Goal: Task Accomplishment & Management: Manage account settings

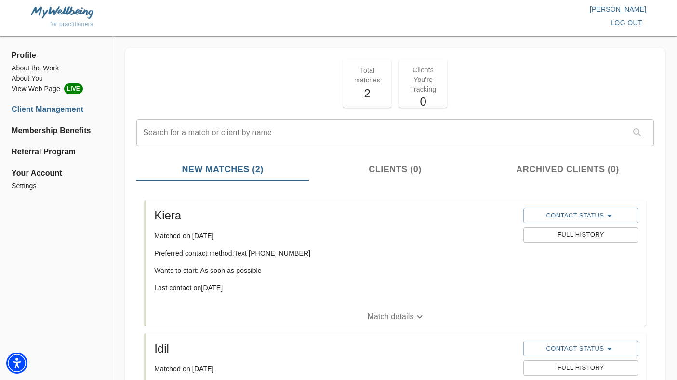
click at [69, 21] on span "for practitioners" at bounding box center [71, 24] width 43 height 7
click at [70, 8] on img at bounding box center [62, 12] width 63 height 12
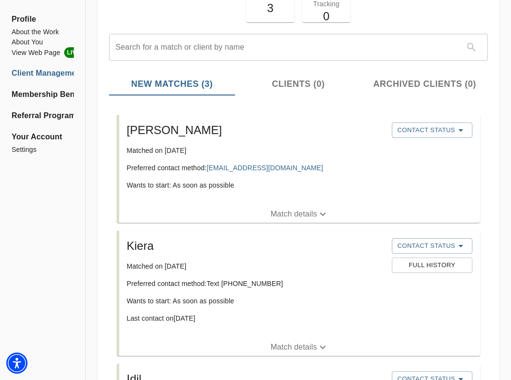
scroll to position [89, 0]
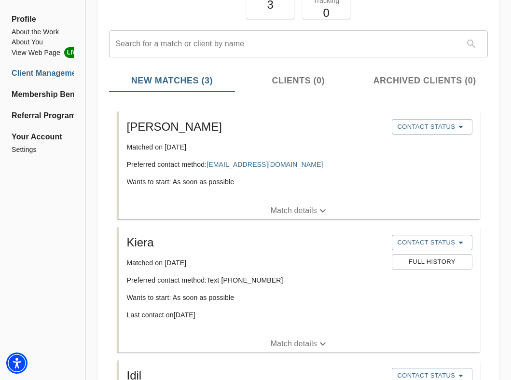
click at [294, 206] on p "Match details" at bounding box center [293, 211] width 46 height 12
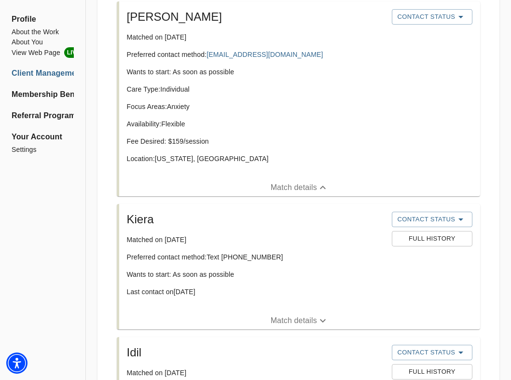
scroll to position [202, 0]
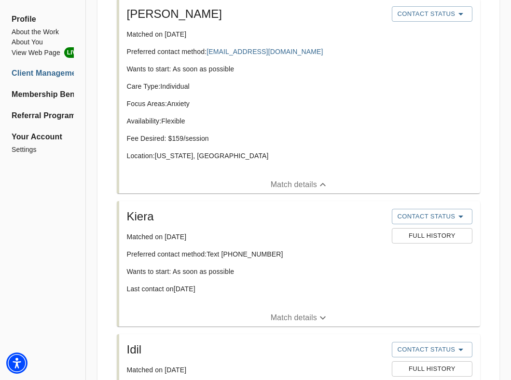
click at [286, 312] on p "Match details" at bounding box center [293, 318] width 46 height 12
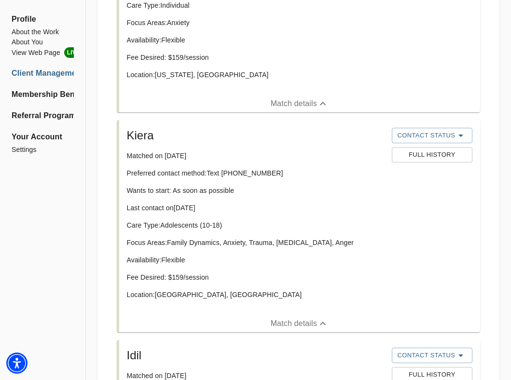
scroll to position [289, 0]
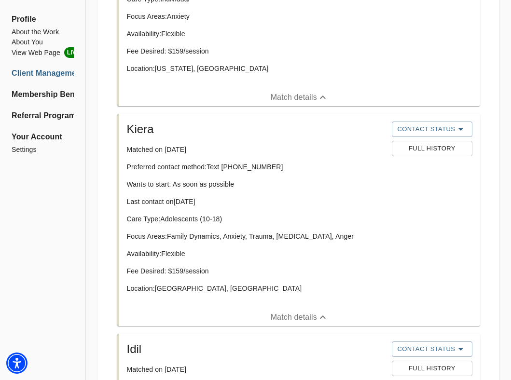
click at [435, 144] on span "Full History" at bounding box center [431, 148] width 71 height 11
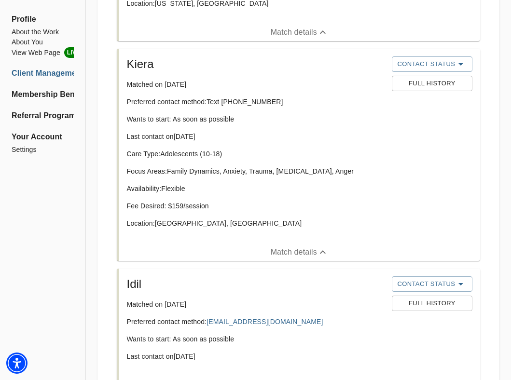
scroll to position [430, 0]
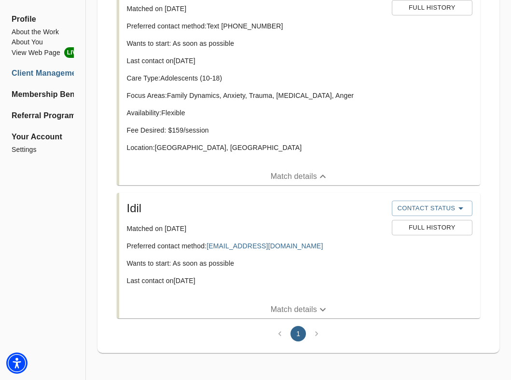
click at [285, 317] on button "Match details" at bounding box center [299, 309] width 361 height 17
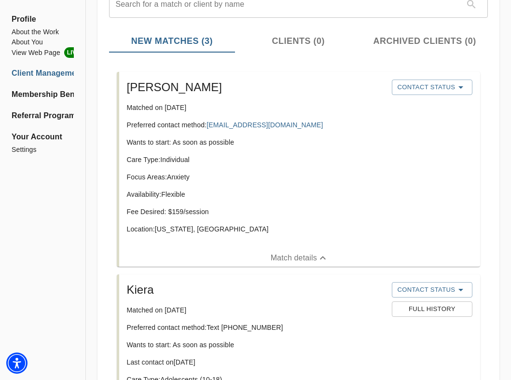
scroll to position [115, 0]
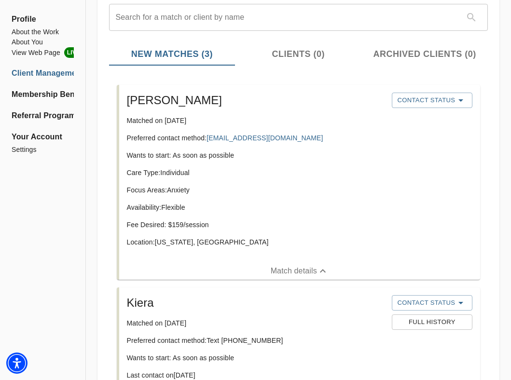
click at [311, 271] on p "Match details" at bounding box center [293, 271] width 46 height 12
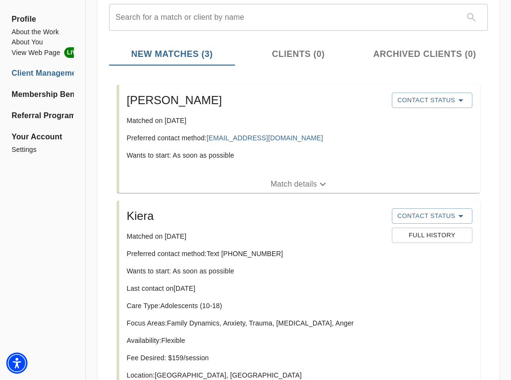
click at [314, 184] on p "Match details" at bounding box center [293, 184] width 46 height 12
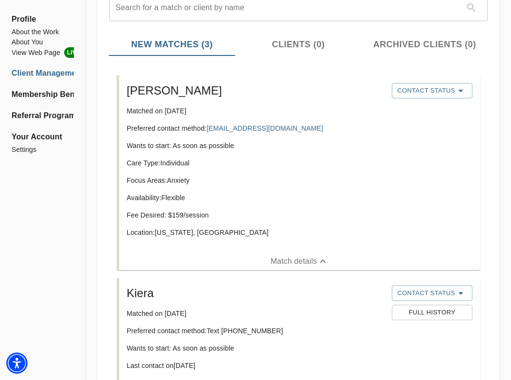
scroll to position [121, 0]
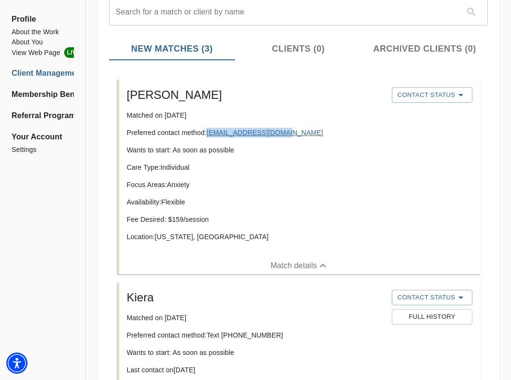
drag, startPoint x: 282, startPoint y: 131, endPoint x: 209, endPoint y: 132, distance: 72.8
click at [209, 132] on p "Preferred contact method: jingyiliao4@gmail.com" at bounding box center [255, 133] width 257 height 10
click at [283, 119] on p "Matched on [DATE]" at bounding box center [255, 115] width 257 height 10
drag, startPoint x: 282, startPoint y: 136, endPoint x: 208, endPoint y: 129, distance: 74.6
click at [208, 129] on p "Preferred contact method: jingyiliao4@gmail.com" at bounding box center [255, 133] width 257 height 10
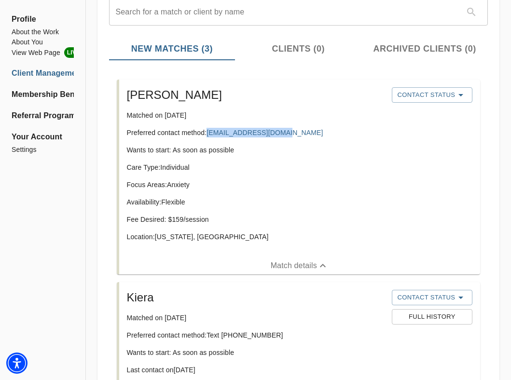
copy link "jingyiliao4@gmail.com"
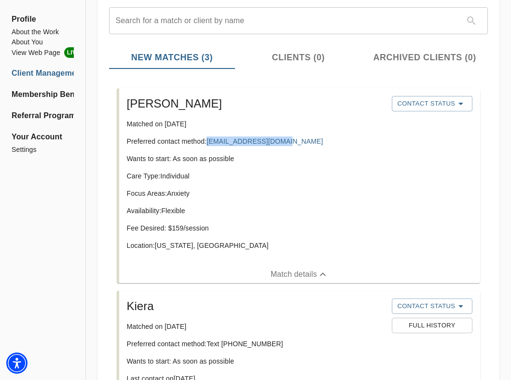
scroll to position [111, 0]
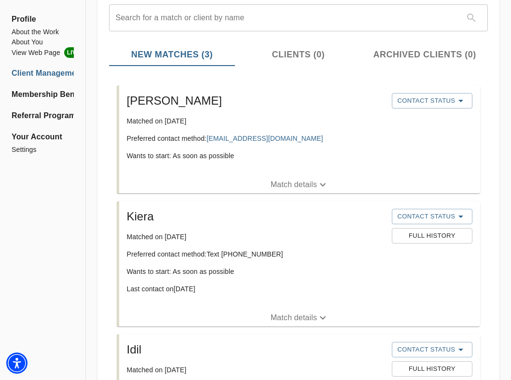
scroll to position [105, 0]
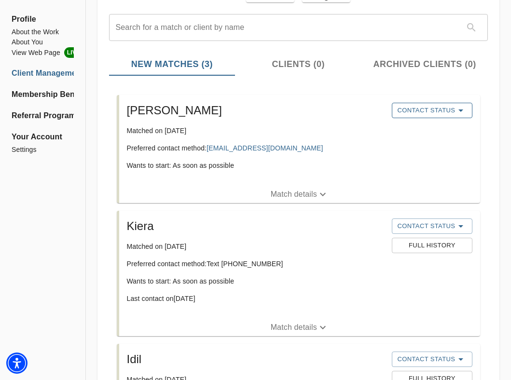
click at [419, 114] on span "Contact Status" at bounding box center [431, 111] width 71 height 12
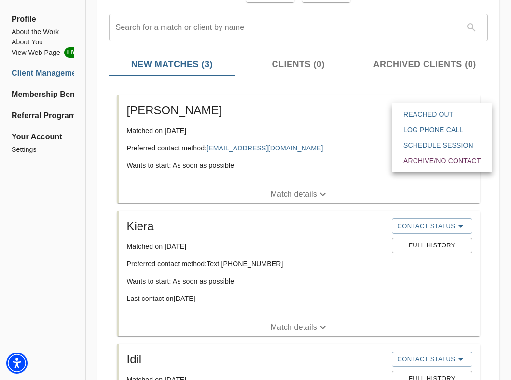
click at [419, 115] on span "Reached Out" at bounding box center [441, 114] width 77 height 10
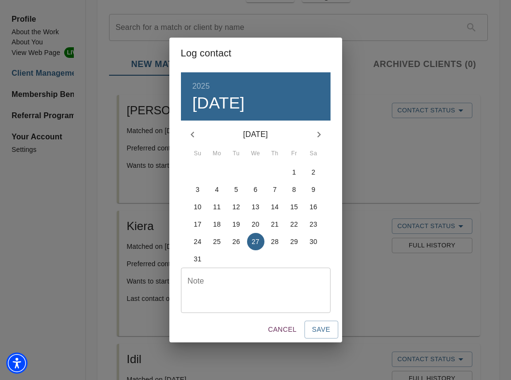
click at [245, 290] on textarea at bounding box center [256, 290] width 136 height 27
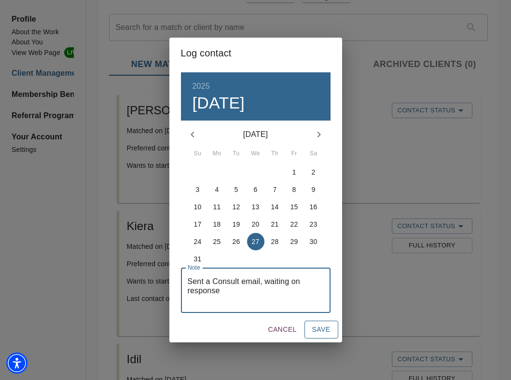
type textarea "Sent a Consult email, waiting on response"
click at [329, 326] on span "Save" at bounding box center [321, 330] width 18 height 12
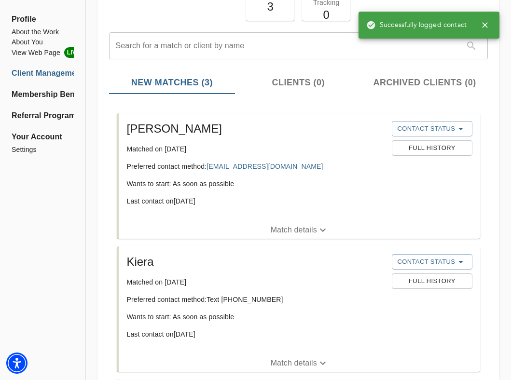
scroll to position [77, 0]
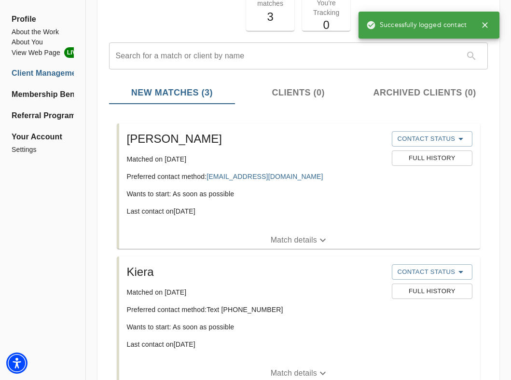
click at [318, 242] on icon "button" at bounding box center [323, 240] width 12 height 12
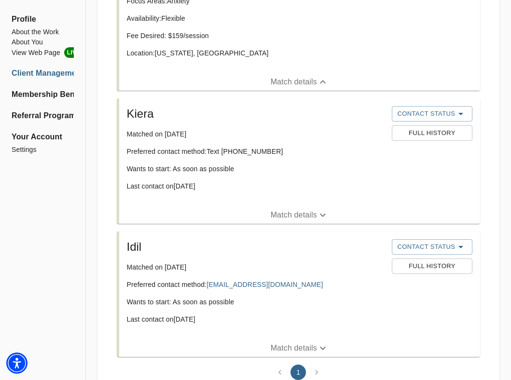
scroll to position [360, 0]
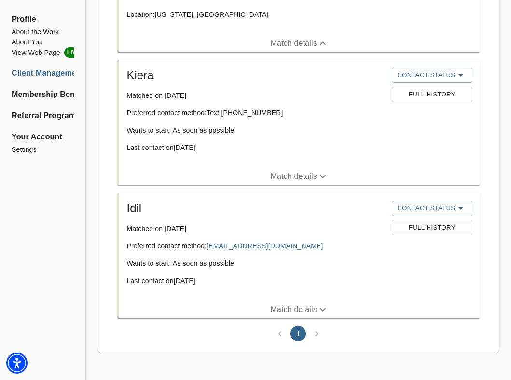
click at [385, 78] on div "Kiera Matched on August 27th, 2025 Preferred contact method: Text (516) 642-700…" at bounding box center [255, 114] width 265 height 100
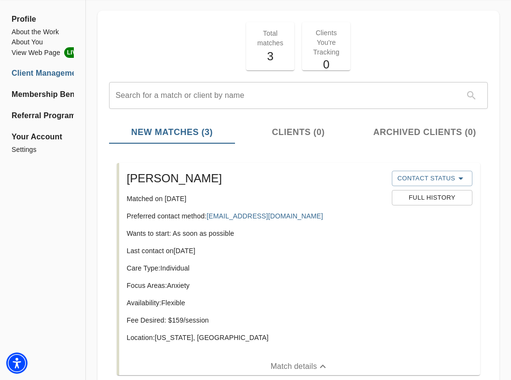
scroll to position [0, 0]
